Goal: Task Accomplishment & Management: Use online tool/utility

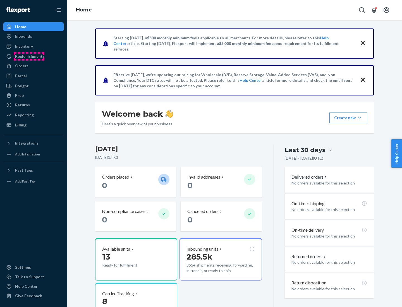
click at [29, 56] on div "Replenishments" at bounding box center [30, 57] width 30 height 6
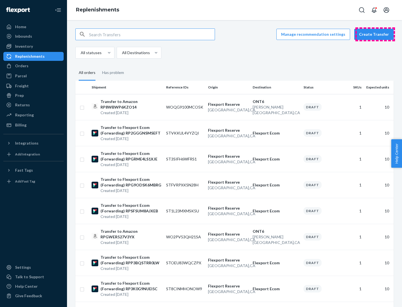
click at [375, 34] on button "Create Transfer" at bounding box center [373, 34] width 39 height 11
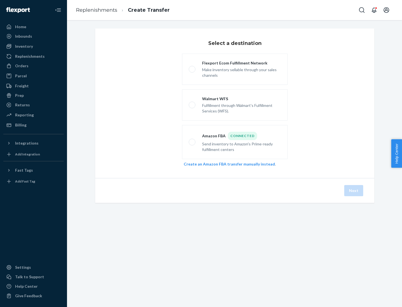
click at [226, 164] on link "Create an Amazon FBA transfer manually instead" at bounding box center [229, 164] width 91 height 5
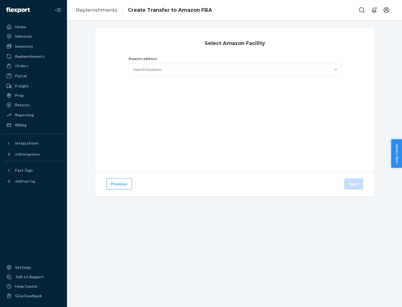
click at [230, 70] on div "Search locations" at bounding box center [230, 69] width 202 height 11
click at [134, 70] on input "Amazon address Search locations" at bounding box center [133, 70] width 1 height 6
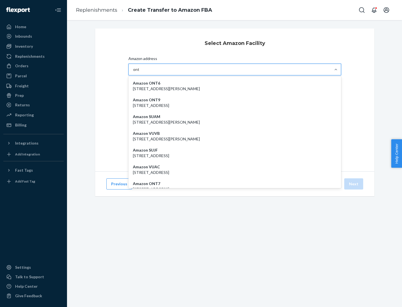
type input "ont6"
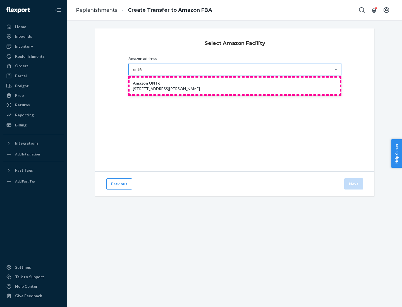
click at [235, 86] on p "[STREET_ADDRESS][PERSON_NAME]" at bounding box center [235, 89] width 204 height 6
click at [142, 72] on input "ont6" at bounding box center [137, 70] width 9 height 6
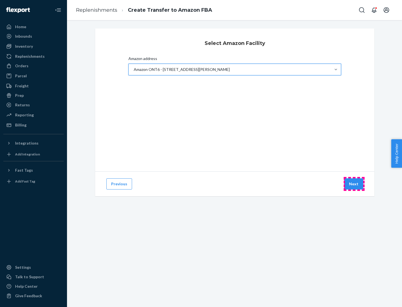
click at [354, 184] on button "Next" at bounding box center [353, 183] width 19 height 11
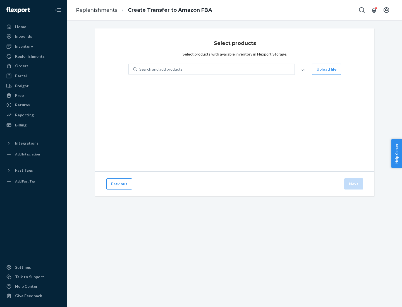
click at [160, 69] on div "Search and add products" at bounding box center [160, 69] width 43 height 6
click at [140, 69] on input "Search and add products" at bounding box center [139, 69] width 1 height 6
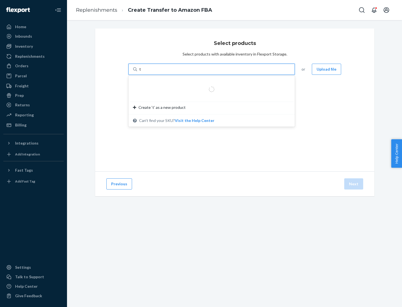
type input "test"
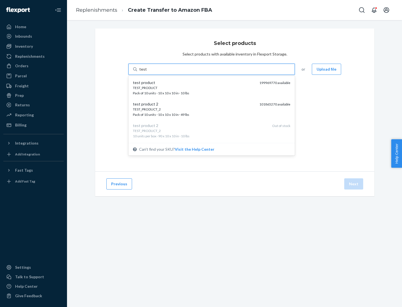
scroll to position [3, 0]
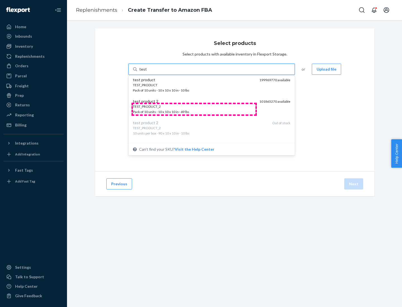
click at [194, 109] on div "TEST_PRODUCT_2 Pack of 10 units · 10 x 10 x 10 in · 49 lbs" at bounding box center [194, 109] width 122 height 10
click at [147, 72] on input "test" at bounding box center [142, 69] width 7 height 6
